Goal: Transaction & Acquisition: Purchase product/service

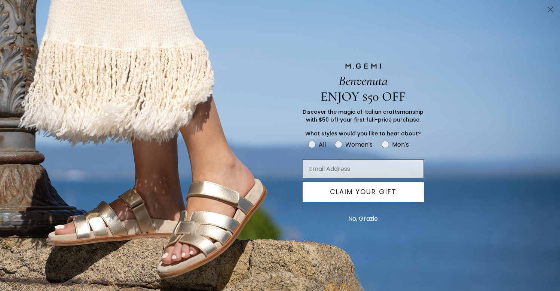
click at [551, 9] on circle "Close dialog" at bounding box center [551, 9] width 12 height 12
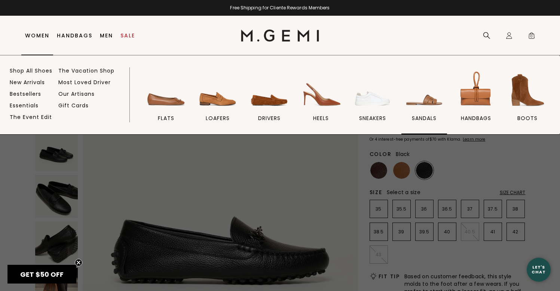
click at [427, 104] on img at bounding box center [425, 90] width 42 height 42
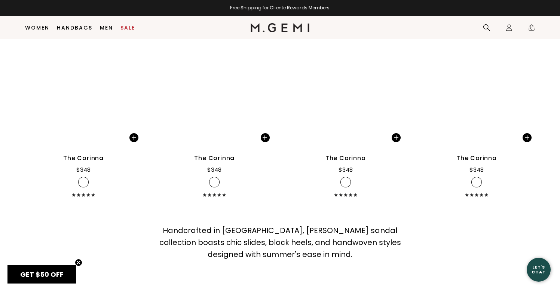
scroll to position [2931, 0]
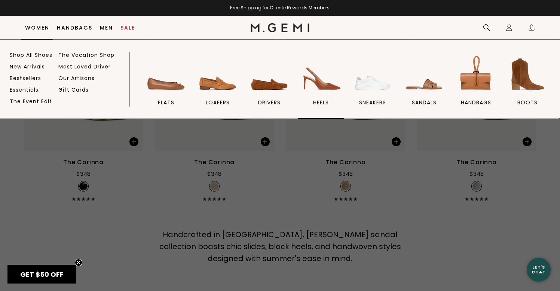
click at [326, 92] on img at bounding box center [321, 75] width 42 height 42
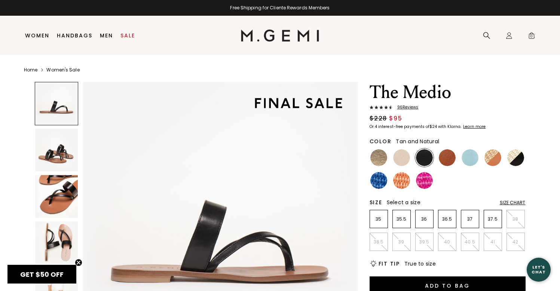
click at [494, 160] on img at bounding box center [493, 157] width 17 height 17
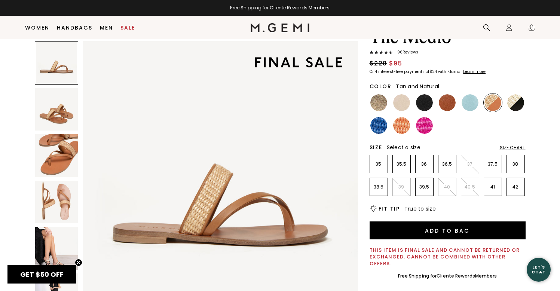
scroll to position [42, 0]
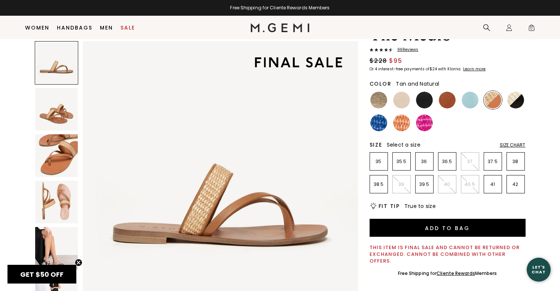
click at [57, 202] on img at bounding box center [56, 202] width 43 height 43
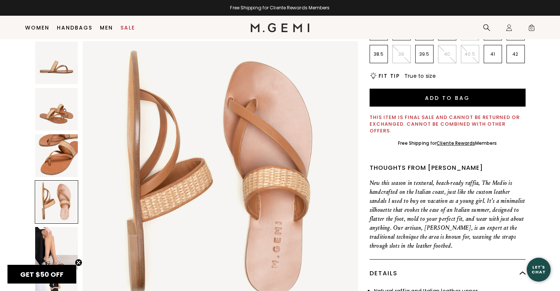
scroll to position [173, 0]
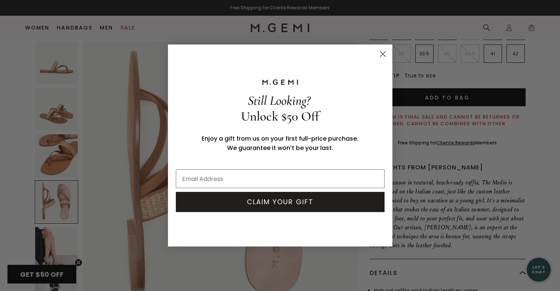
click at [46, 242] on div "Close dialog Still Looking? Unlock $50 Off Enjoy a gift from us on your first f…" at bounding box center [280, 145] width 560 height 291
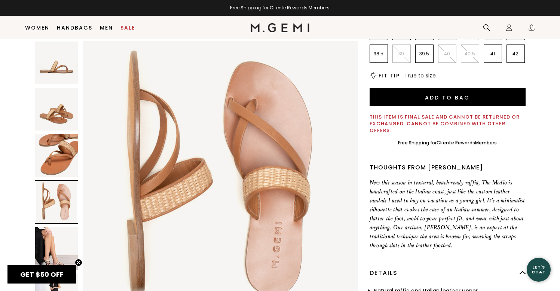
click at [52, 242] on img at bounding box center [56, 248] width 43 height 43
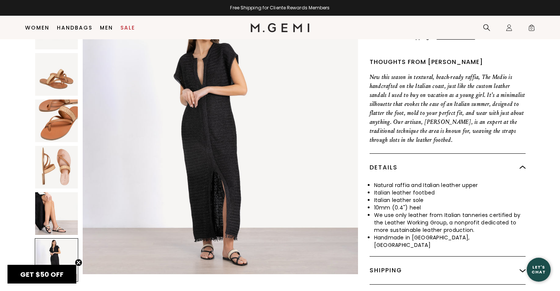
scroll to position [279, 0]
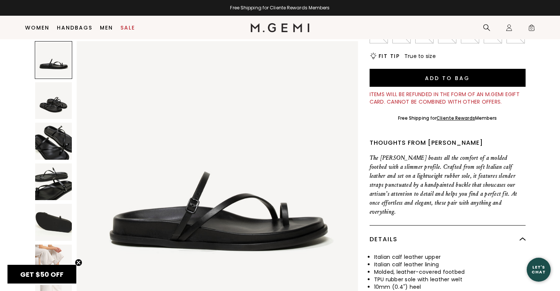
scroll to position [194, 0]
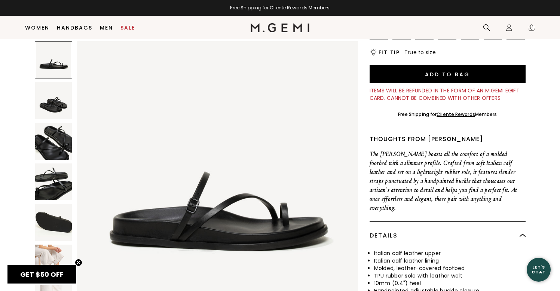
click at [48, 251] on img at bounding box center [53, 263] width 37 height 37
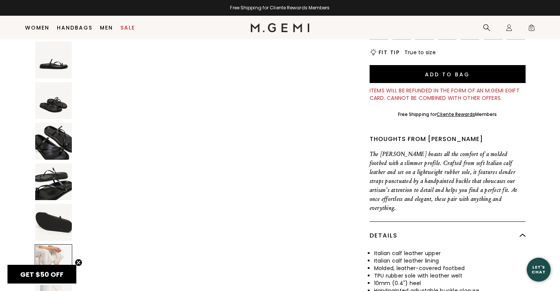
scroll to position [1511, 0]
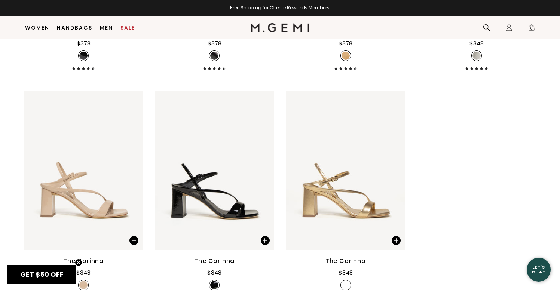
scroll to position [2150, 0]
